Goal: Transaction & Acquisition: Download file/media

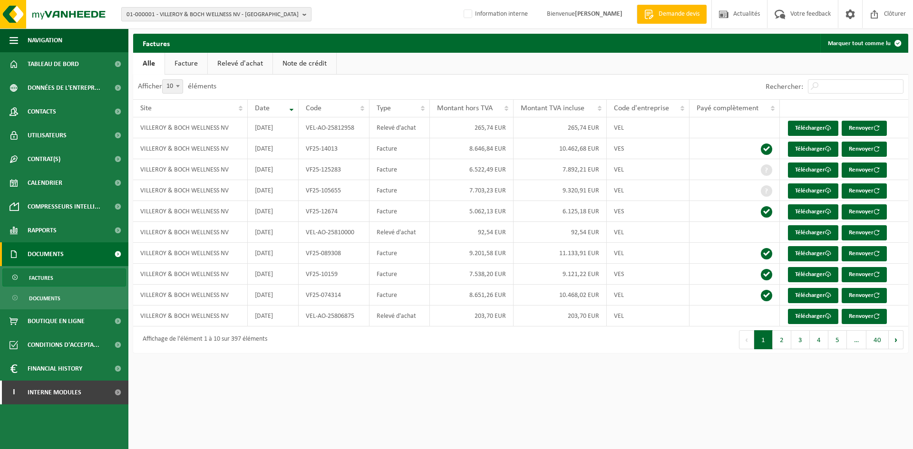
click at [158, 15] on span "01-000001 - VILLEROY & BOCH WELLNESS NV - ROESELARE" at bounding box center [212, 15] width 172 height 14
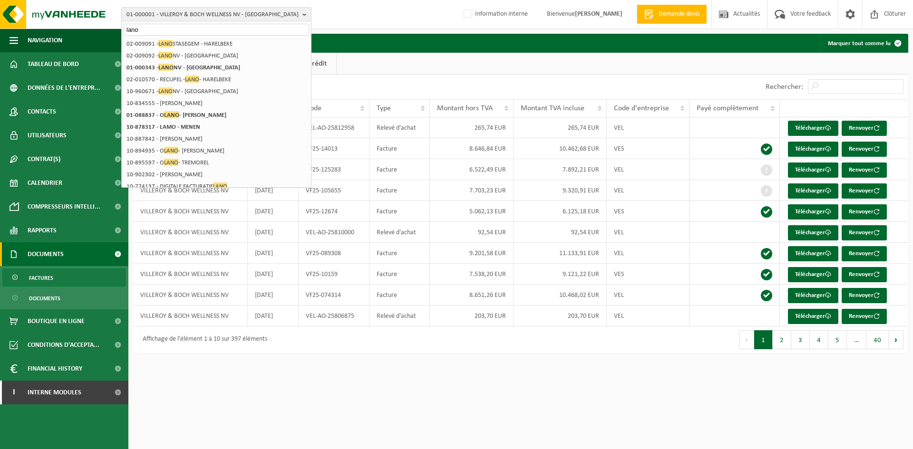
type input "lano"
drag, startPoint x: 117, startPoint y: 29, endPoint x: 112, endPoint y: 25, distance: 7.1
click at [113, 29] on div "01-000001 - VILLEROY & BOCH WELLNESS NV - ROESELARE lano 01-000001 - VILLEROY &…" at bounding box center [456, 14] width 913 height 29
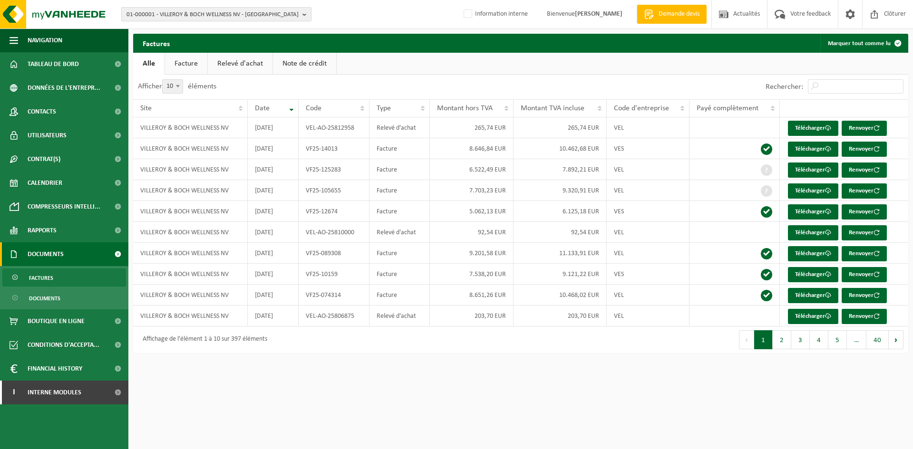
click at [134, 9] on span "01-000001 - VILLEROY & BOCH WELLNESS NV - ROESELARE" at bounding box center [212, 15] width 172 height 14
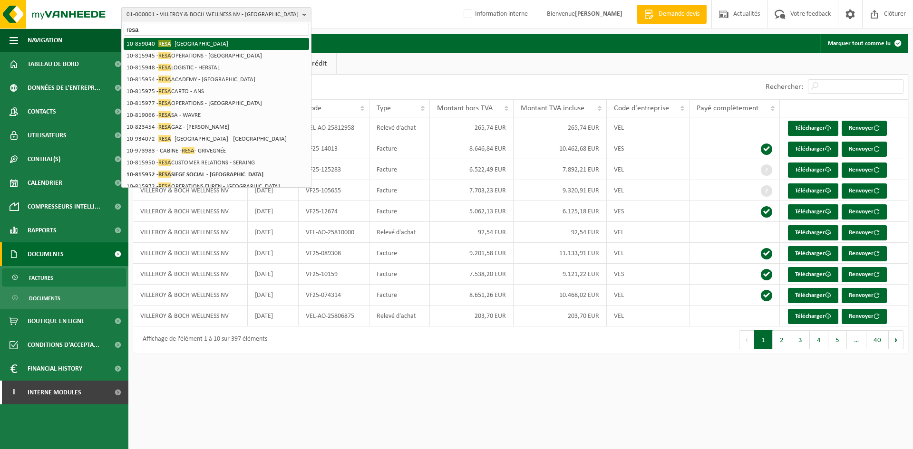
type input "resa"
click at [178, 46] on li "10-859040 - RESA - LIÈGE" at bounding box center [216, 44] width 185 height 12
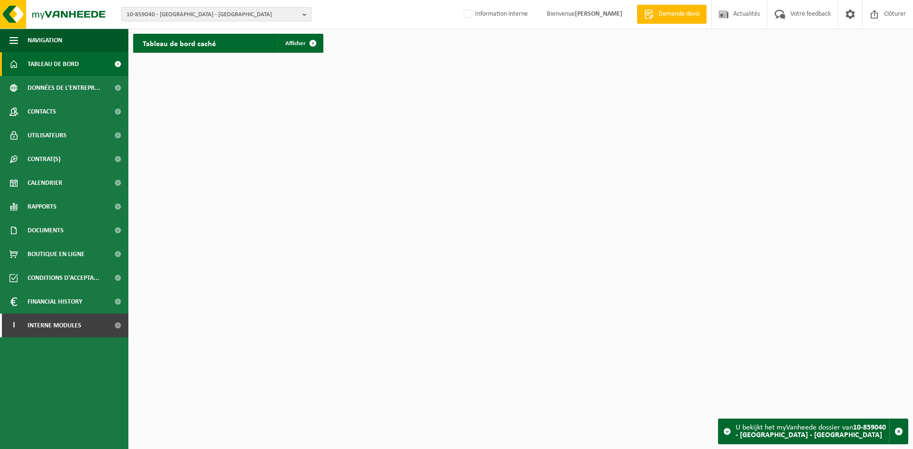
click at [245, 15] on span "10-859040 - [GEOGRAPHIC_DATA] - [GEOGRAPHIC_DATA]" at bounding box center [212, 15] width 172 height 14
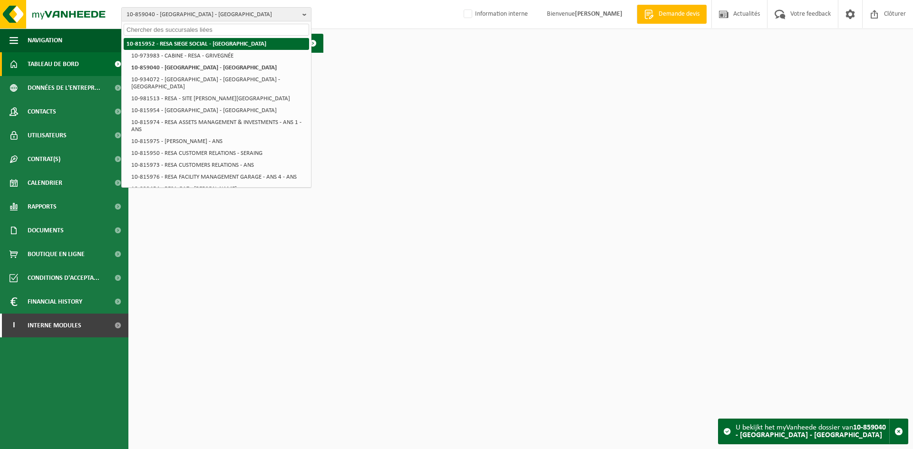
click at [193, 45] on strong "10-815952 - RESA SIEGE SOCIAL - [GEOGRAPHIC_DATA]" at bounding box center [196, 44] width 140 height 6
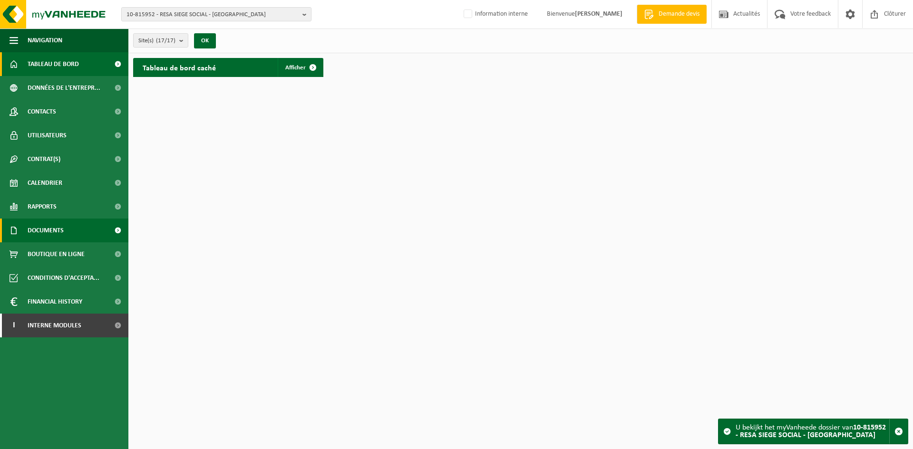
click at [43, 224] on span "Documents" at bounding box center [46, 231] width 36 height 24
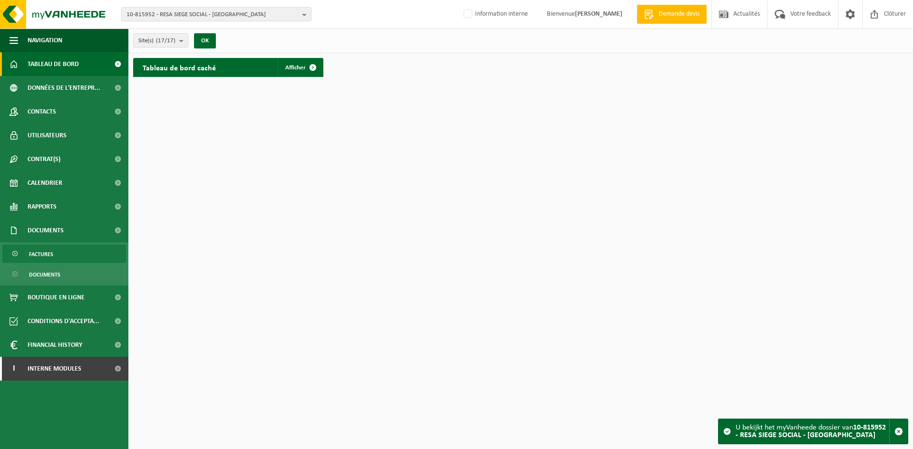
click at [52, 257] on span "Factures" at bounding box center [41, 254] width 24 height 18
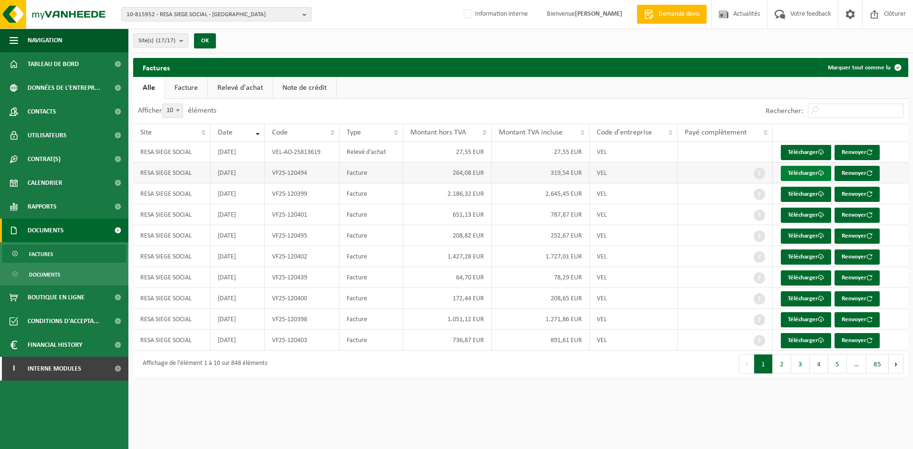
click at [799, 171] on link "Télécharger" at bounding box center [806, 173] width 50 height 15
click at [810, 173] on link "Télécharger" at bounding box center [806, 173] width 50 height 15
click at [801, 197] on link "Télécharger" at bounding box center [806, 194] width 50 height 15
click at [163, 13] on span "10-815952 - RESA SIEGE SOCIAL - LIÈGE" at bounding box center [212, 15] width 172 height 14
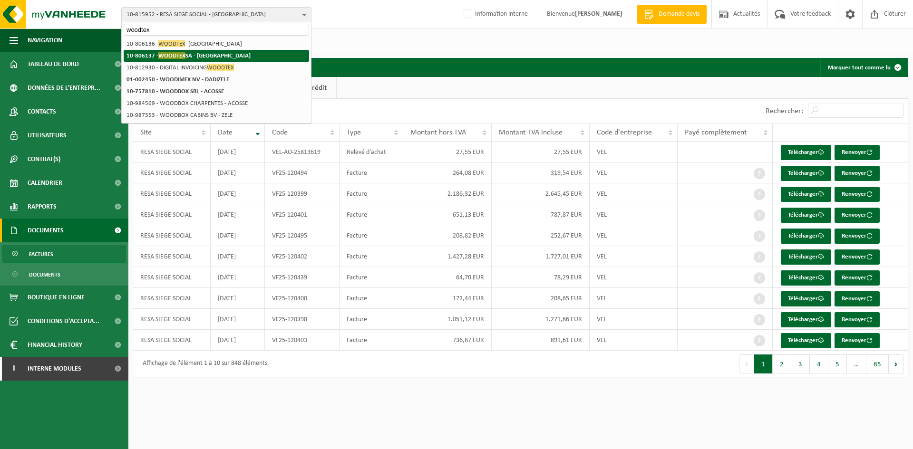
type input "woodtex"
click at [185, 55] on strong "10-806137 - WOODTEX SA - WILRIJK" at bounding box center [188, 55] width 124 height 7
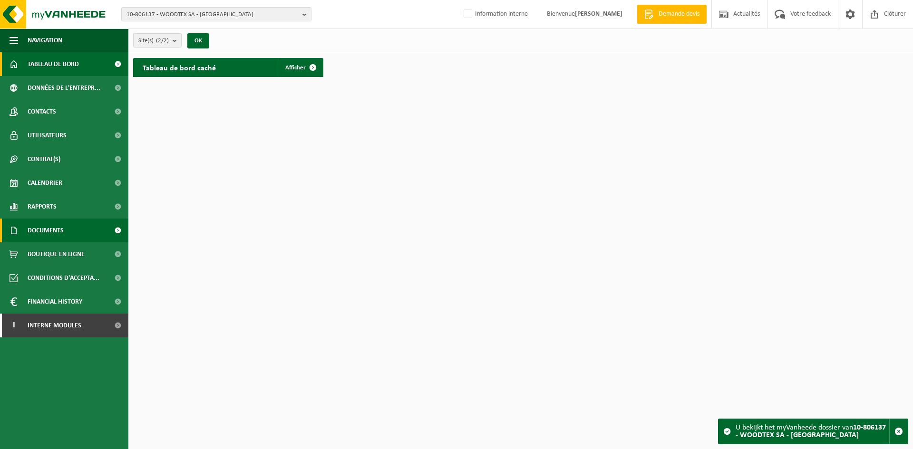
click at [58, 235] on span "Documents" at bounding box center [46, 231] width 36 height 24
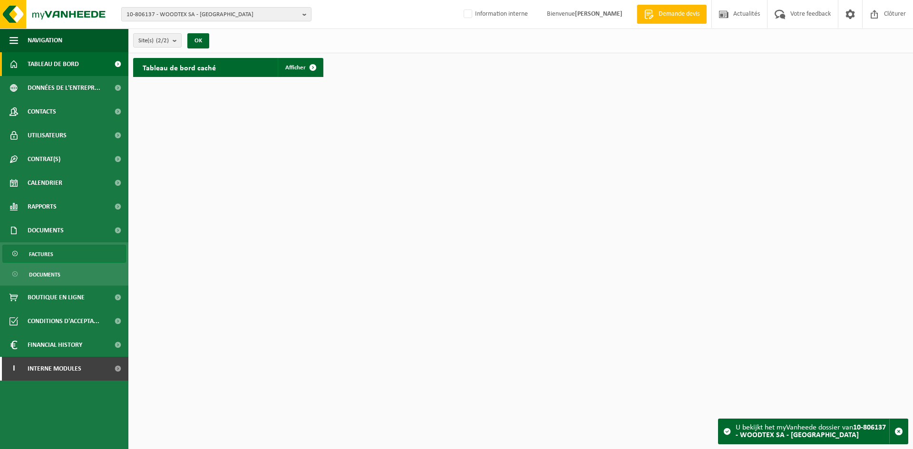
click at [50, 253] on span "Factures" at bounding box center [41, 254] width 24 height 18
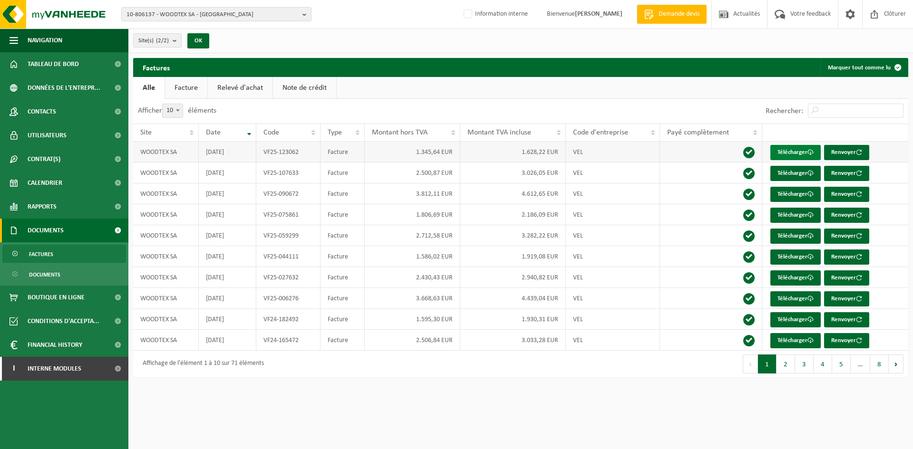
click at [807, 154] on link "Télécharger" at bounding box center [795, 152] width 50 height 15
